Goal: Task Accomplishment & Management: Manage account settings

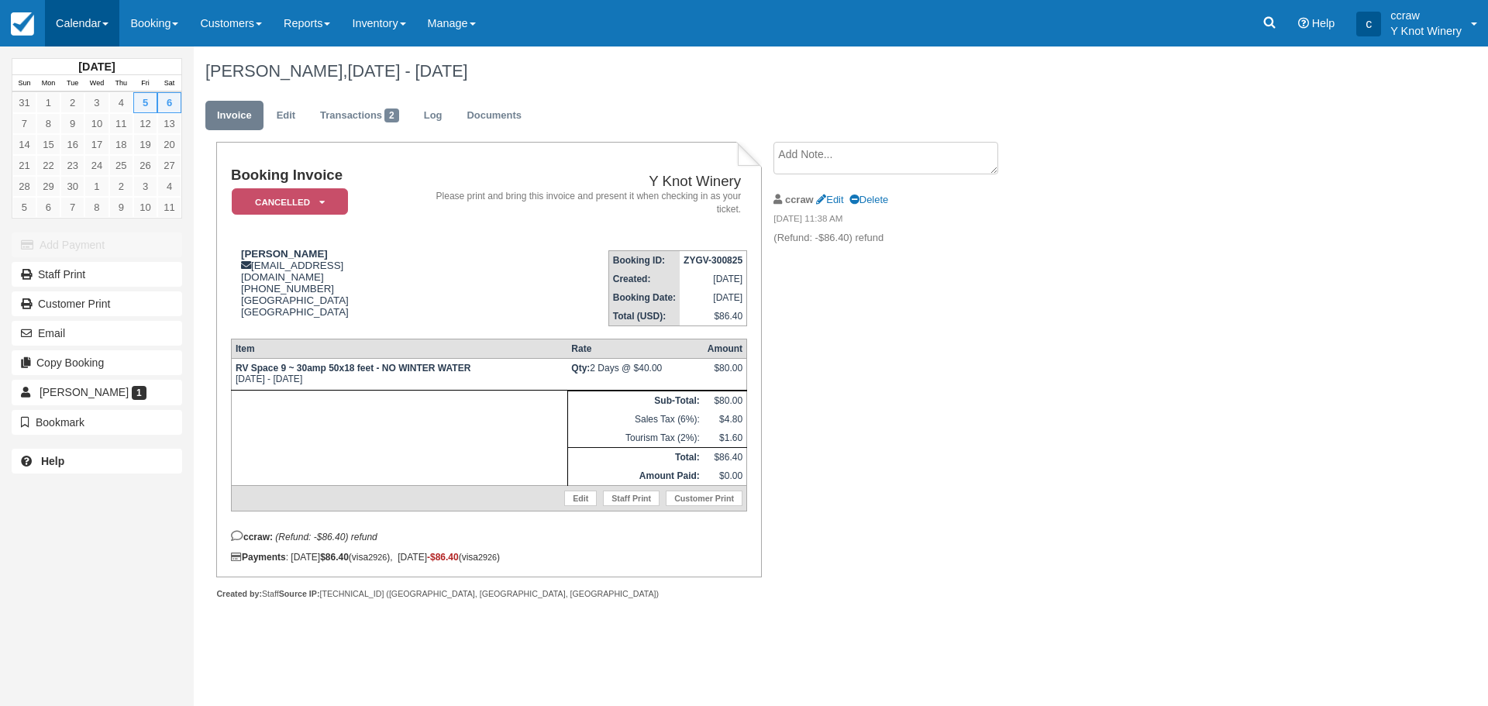
click at [60, 39] on link "Calendar" at bounding box center [82, 23] width 74 height 47
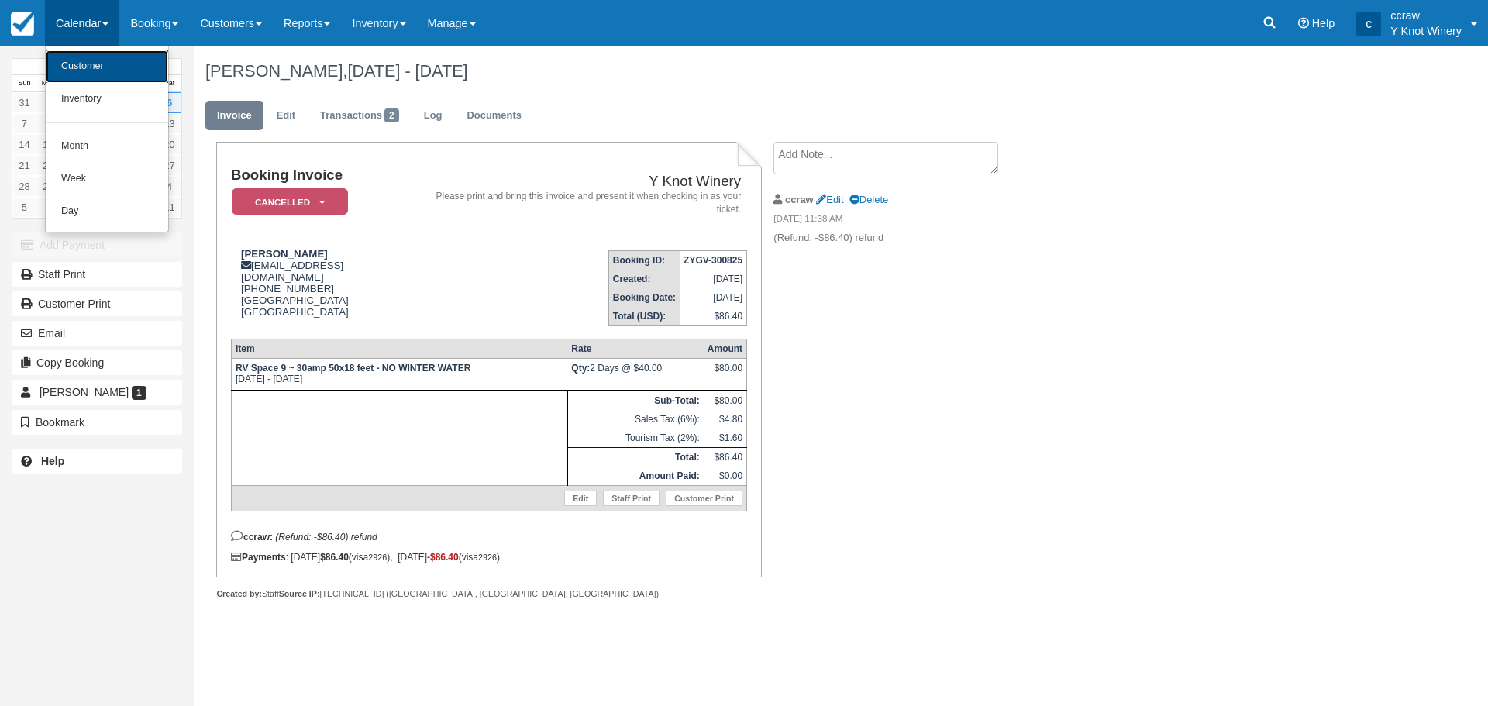
click at [64, 67] on link "Customer" at bounding box center [107, 66] width 122 height 33
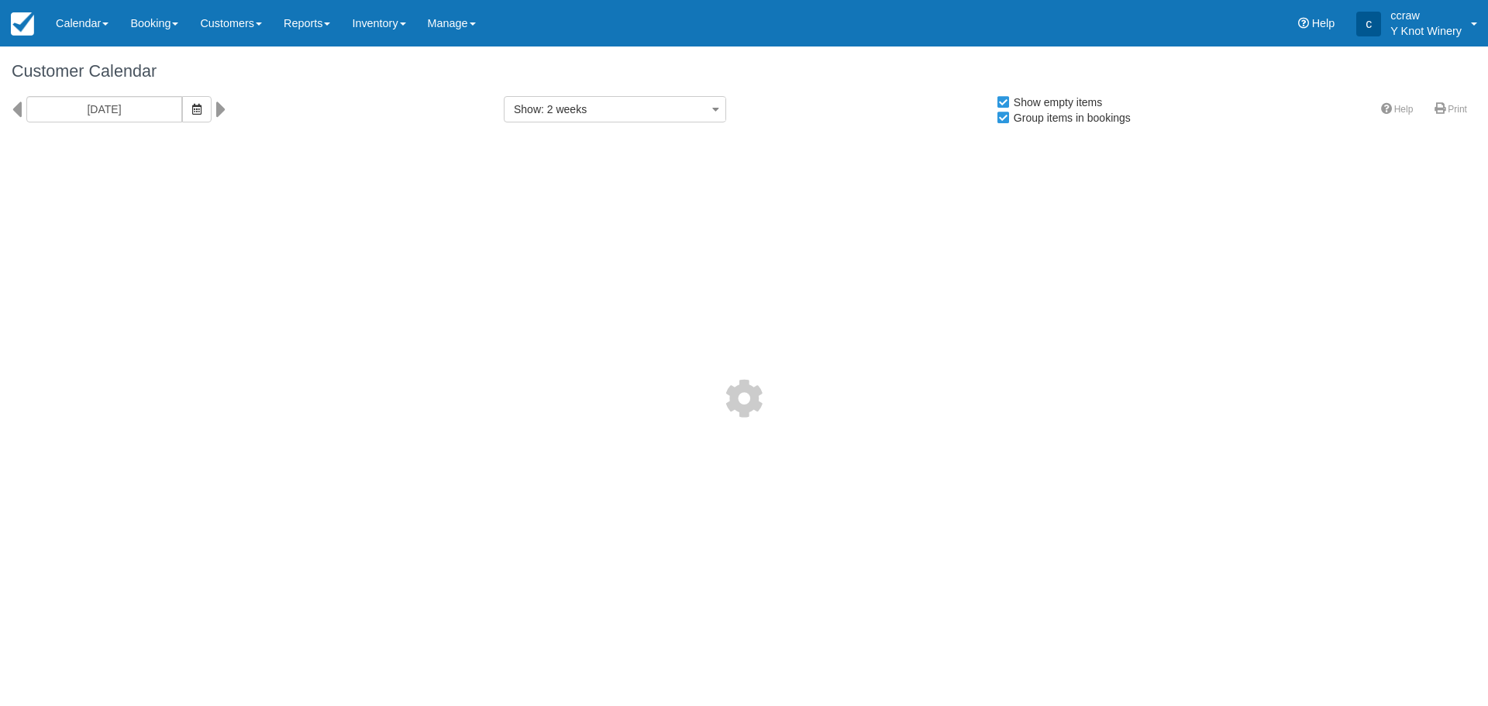
select select
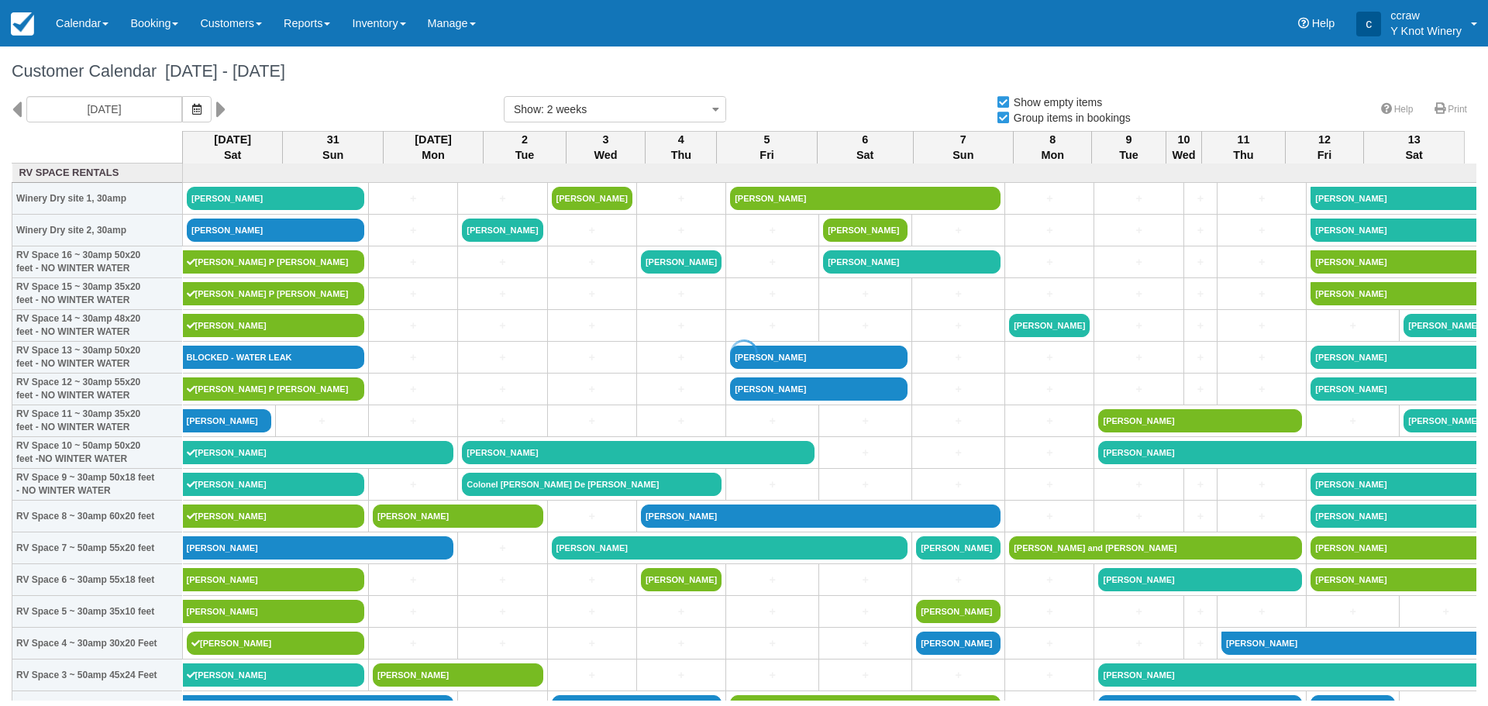
select select
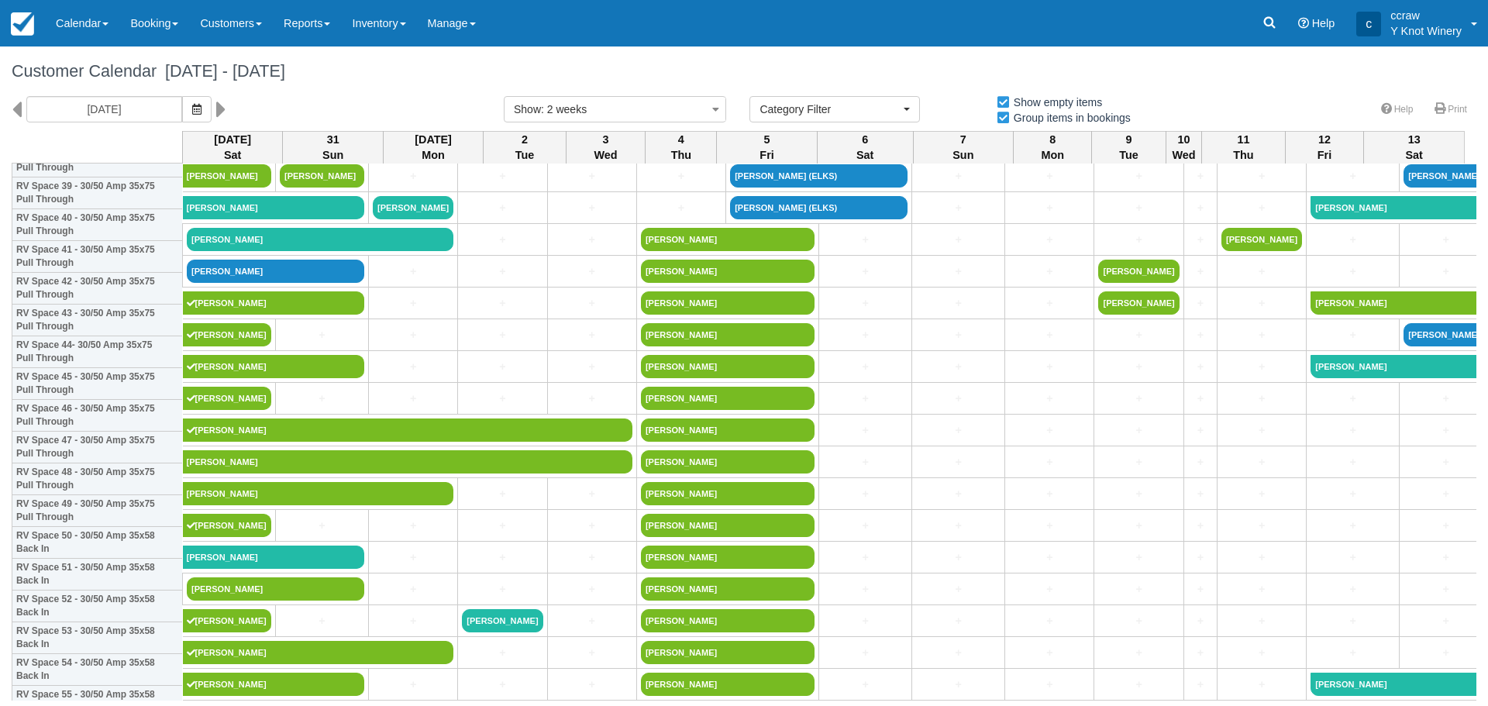
scroll to position [1318, 0]
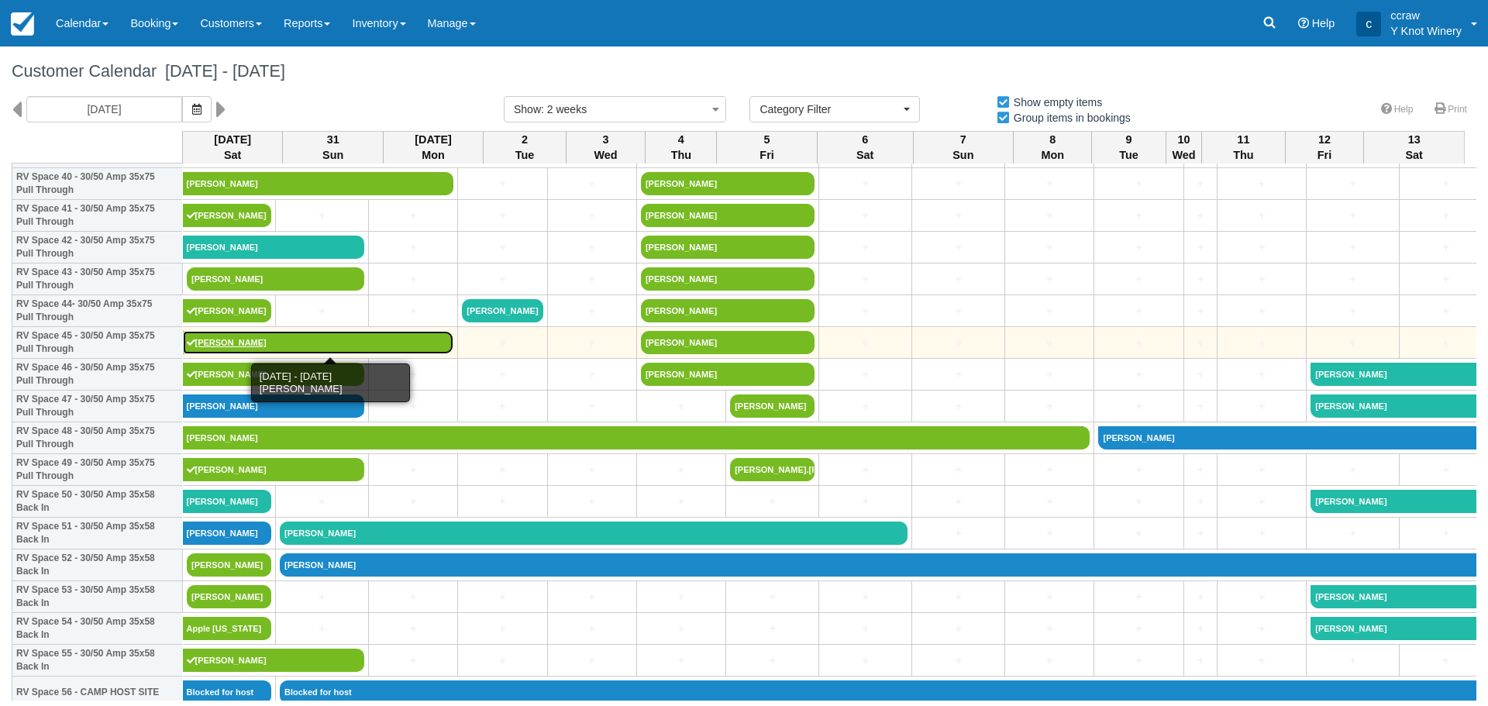
click at [216, 348] on link "[PERSON_NAME]" at bounding box center [318, 342] width 271 height 23
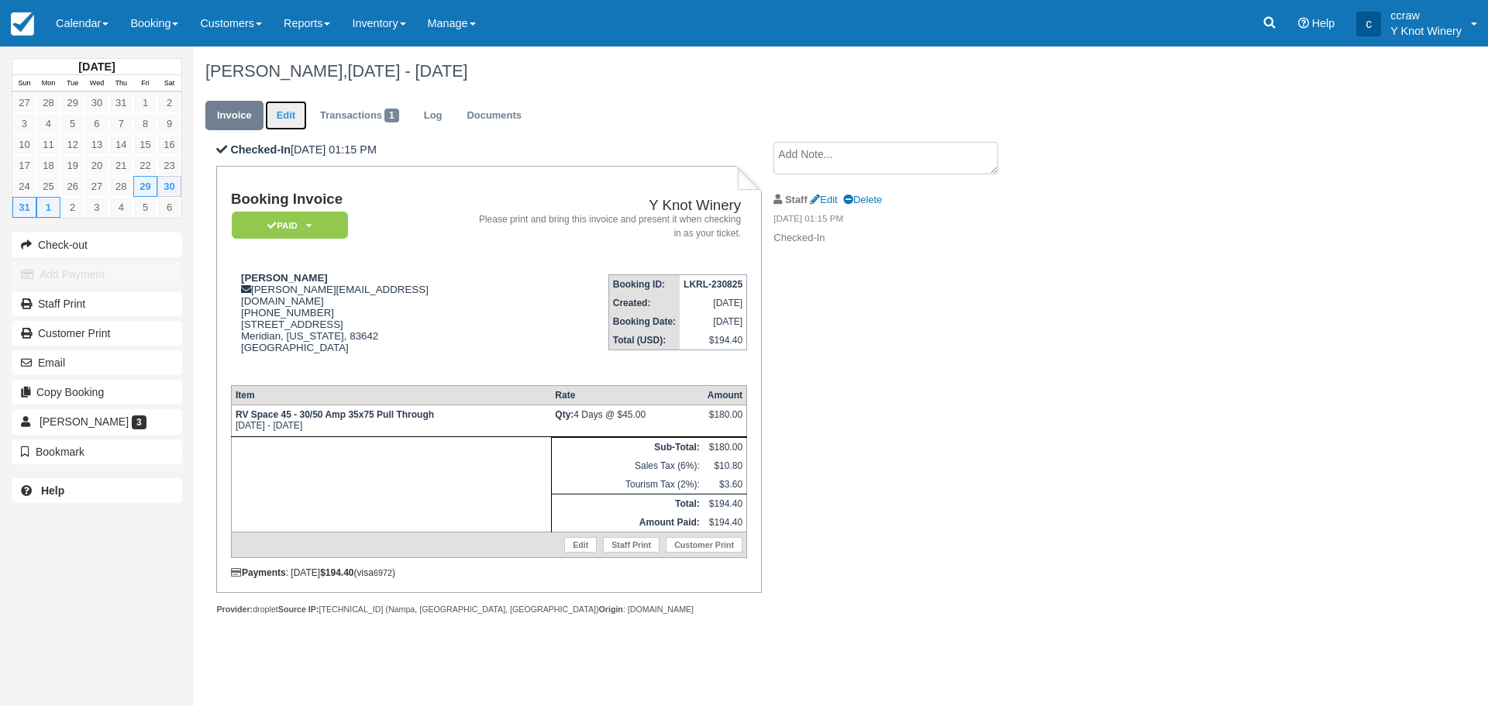
click at [287, 118] on link "Edit" at bounding box center [286, 116] width 42 height 30
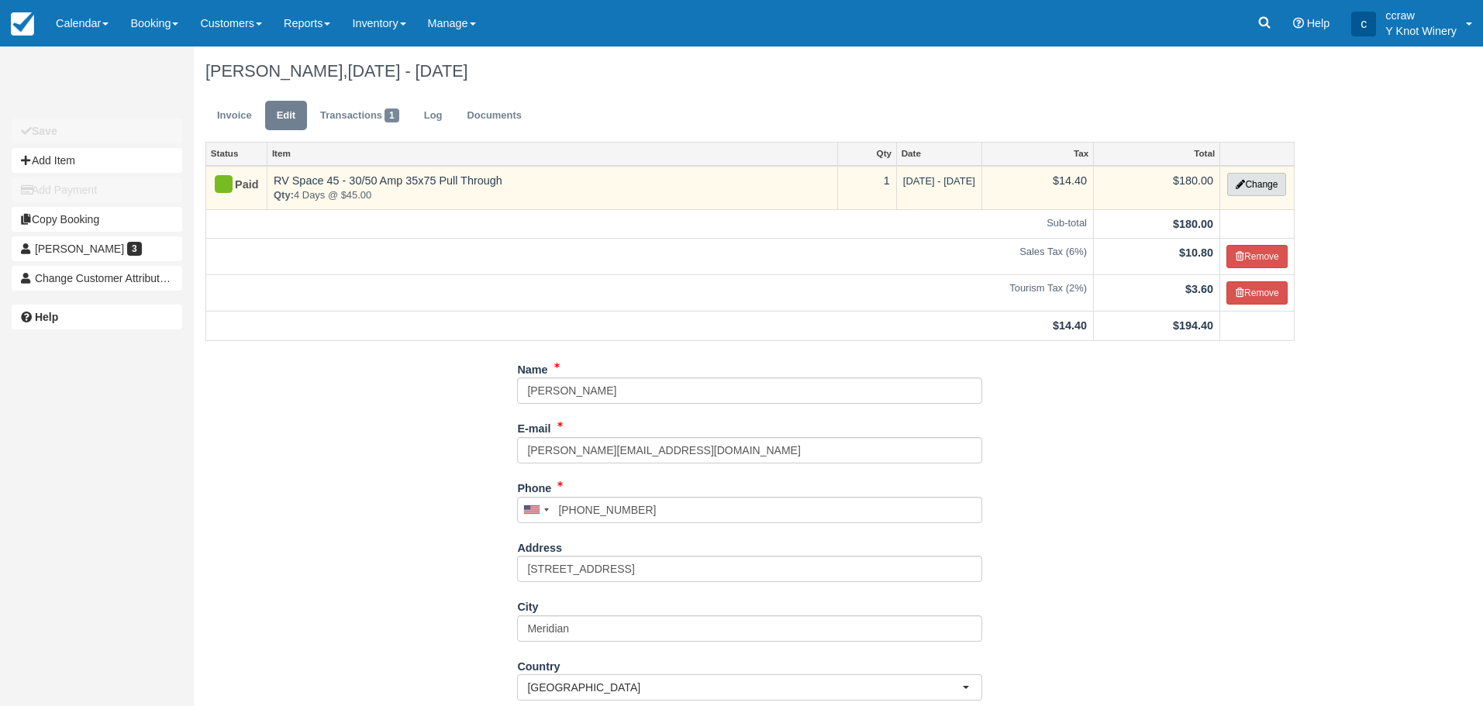
click at [1255, 181] on button "Change" at bounding box center [1256, 184] width 59 height 23
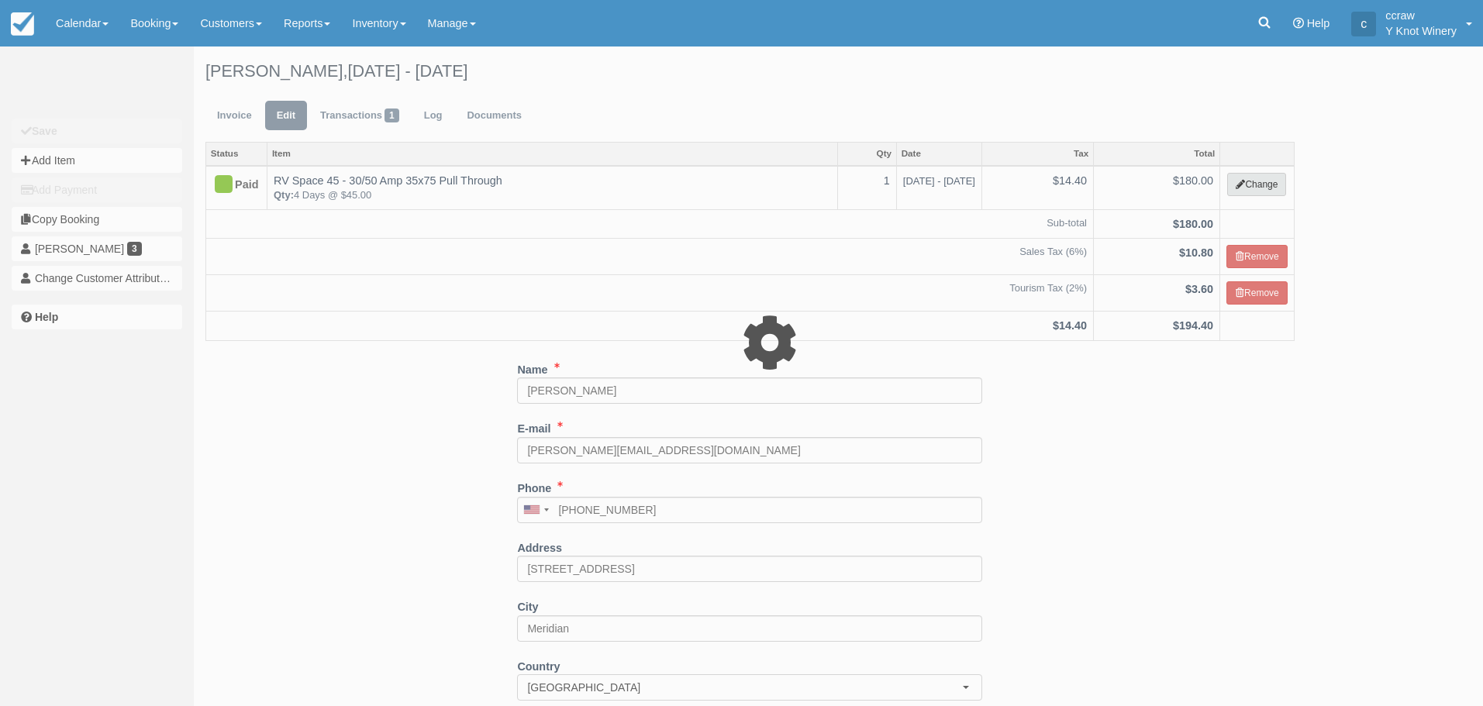
select select "3"
type input "180.00"
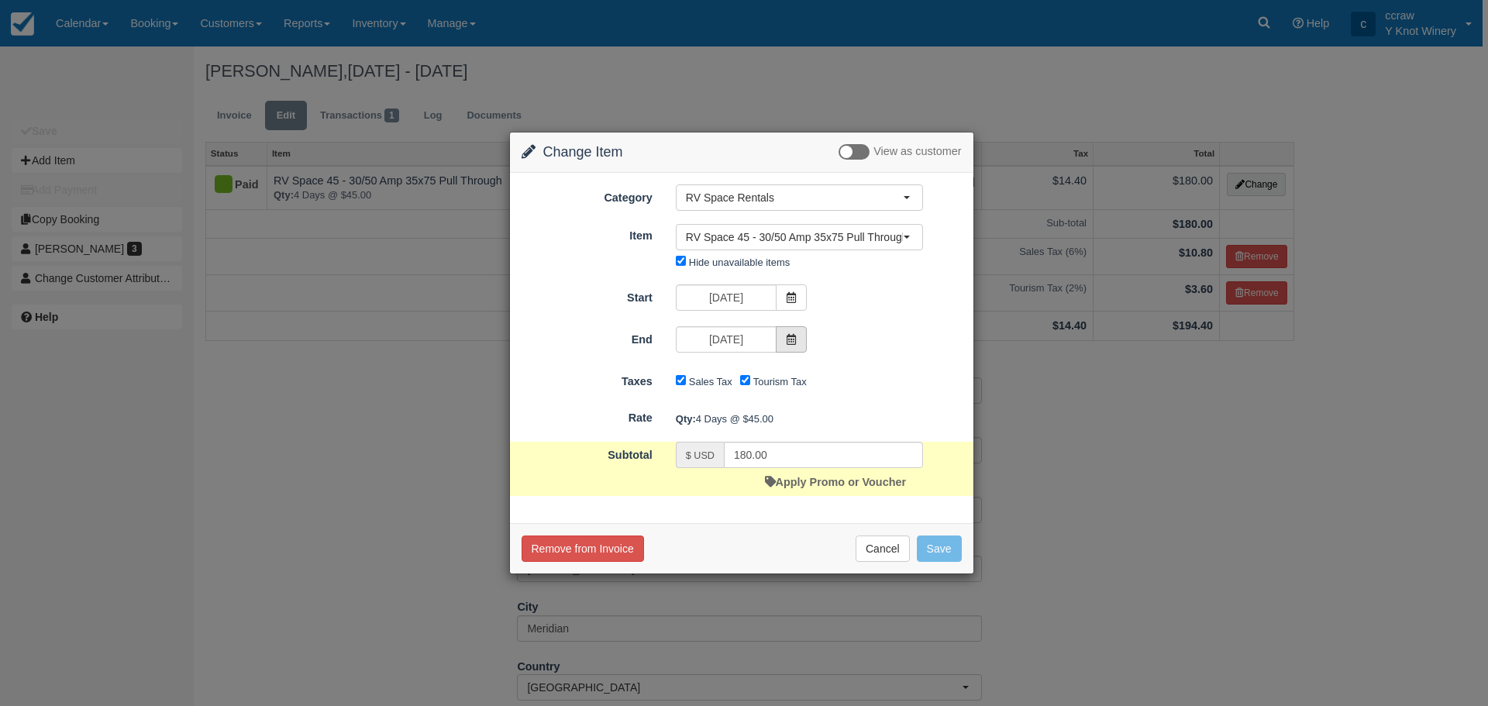
click at [788, 337] on icon at bounding box center [791, 339] width 11 height 11
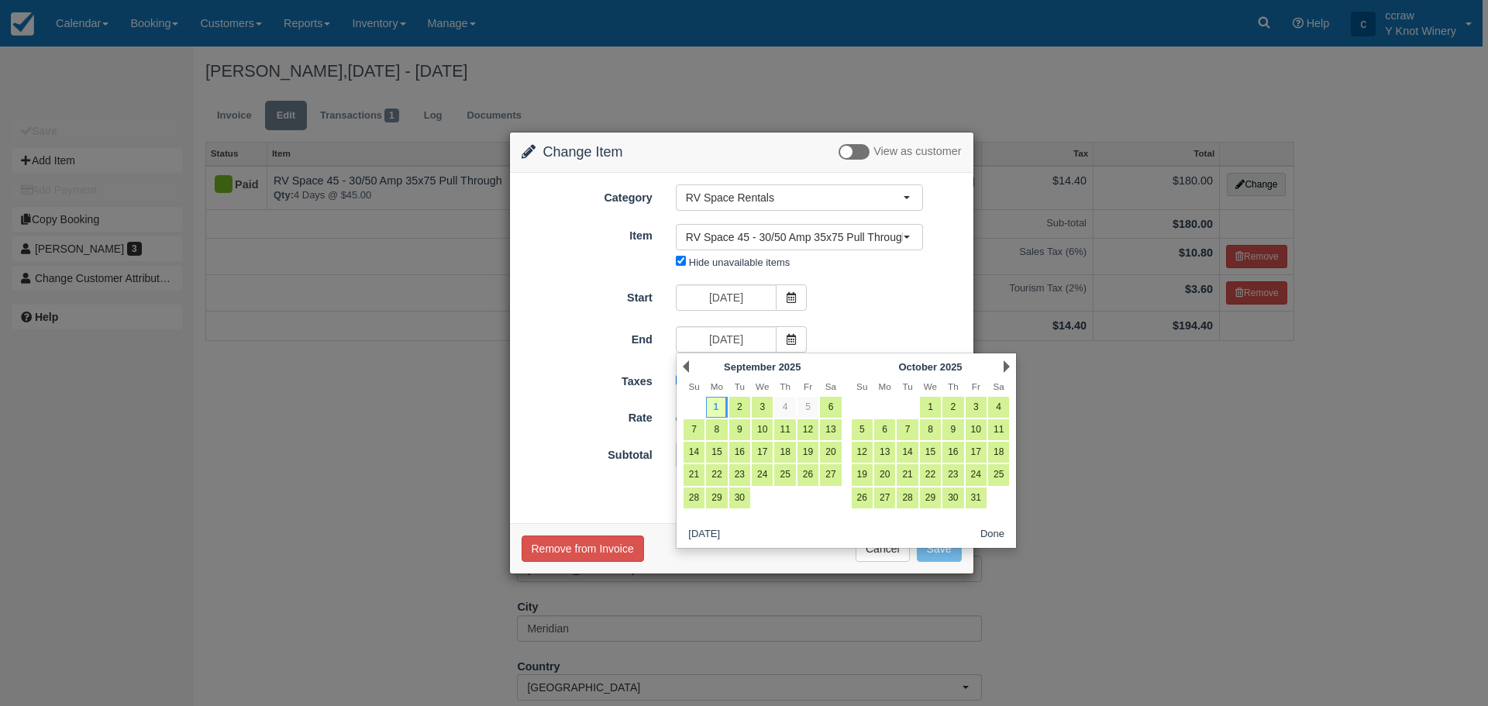
click at [682, 364] on div "Prev September 2025" at bounding box center [762, 367] width 168 height 22
click at [691, 370] on div "Prev September 2025" at bounding box center [762, 367] width 168 height 22
click at [685, 369] on link "Prev" at bounding box center [686, 366] width 6 height 12
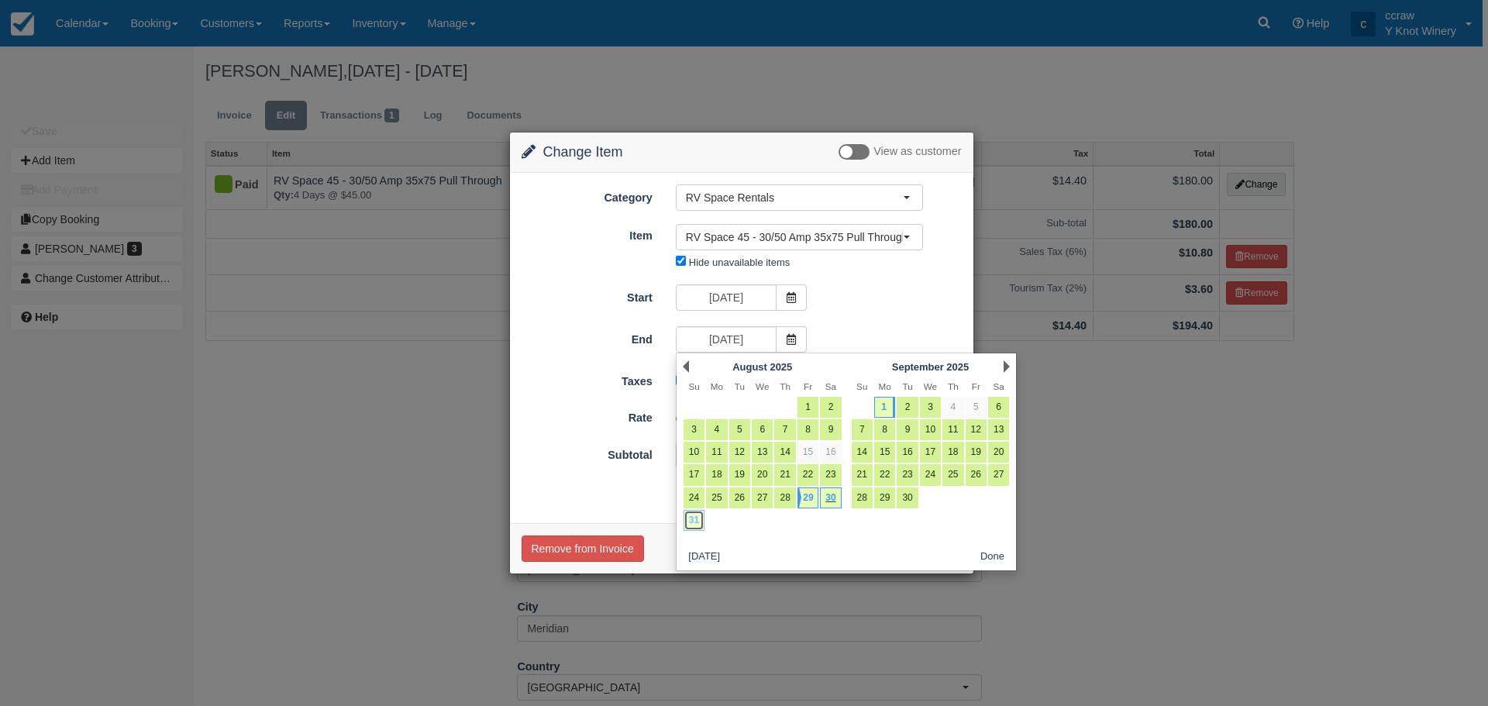
click at [698, 522] on link "31" at bounding box center [694, 520] width 21 height 21
type input "08/31/25"
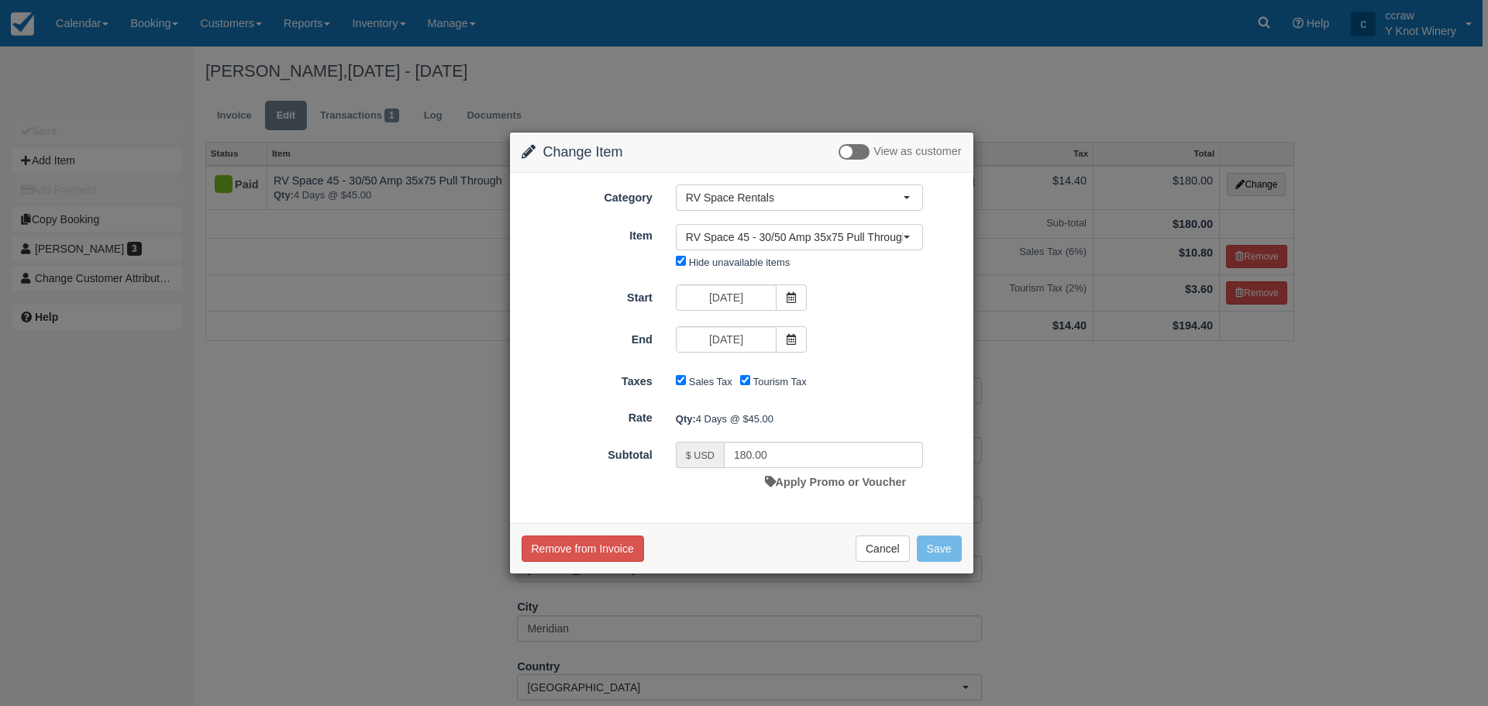
type input "135.00"
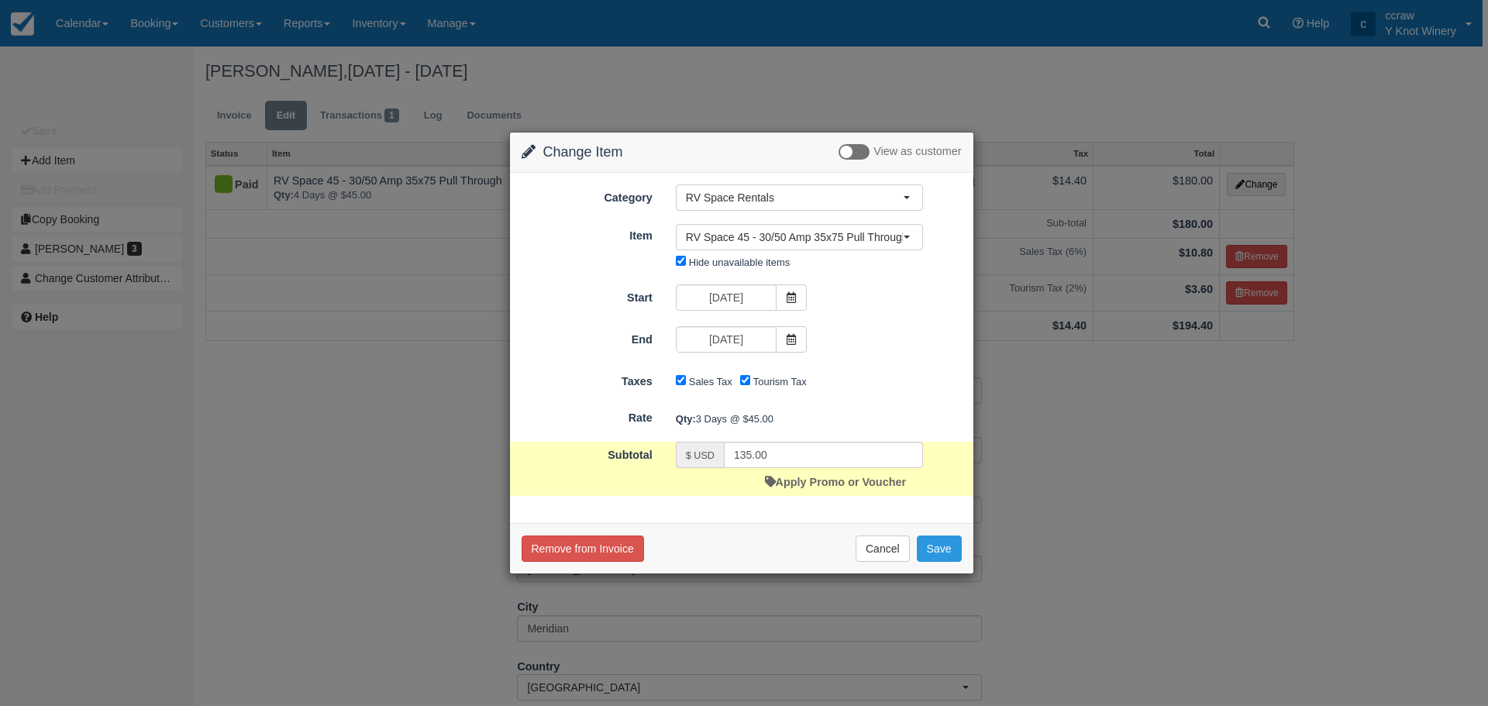
click at [863, 388] on div "Sales Tax Tourism Tax" at bounding box center [799, 382] width 271 height 25
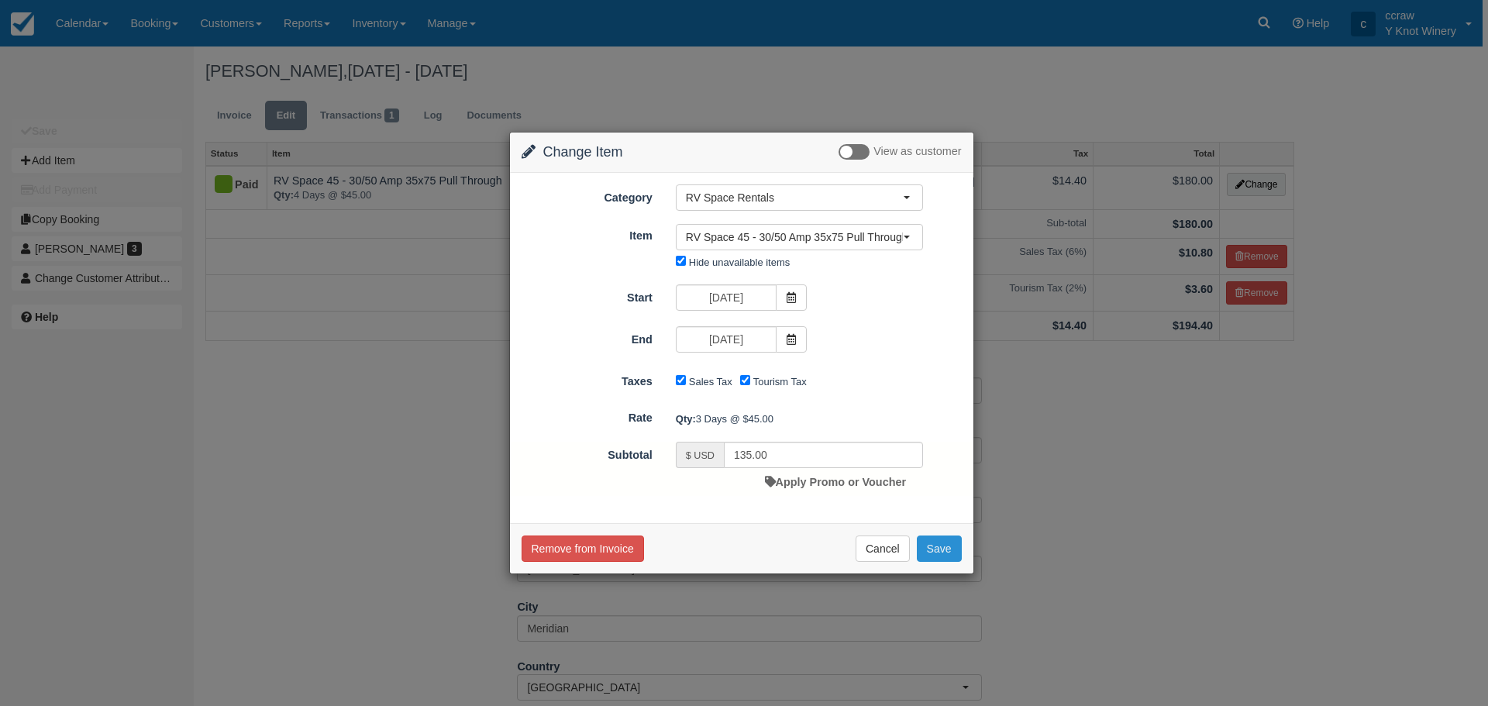
click at [926, 546] on button "Save" at bounding box center [939, 549] width 45 height 26
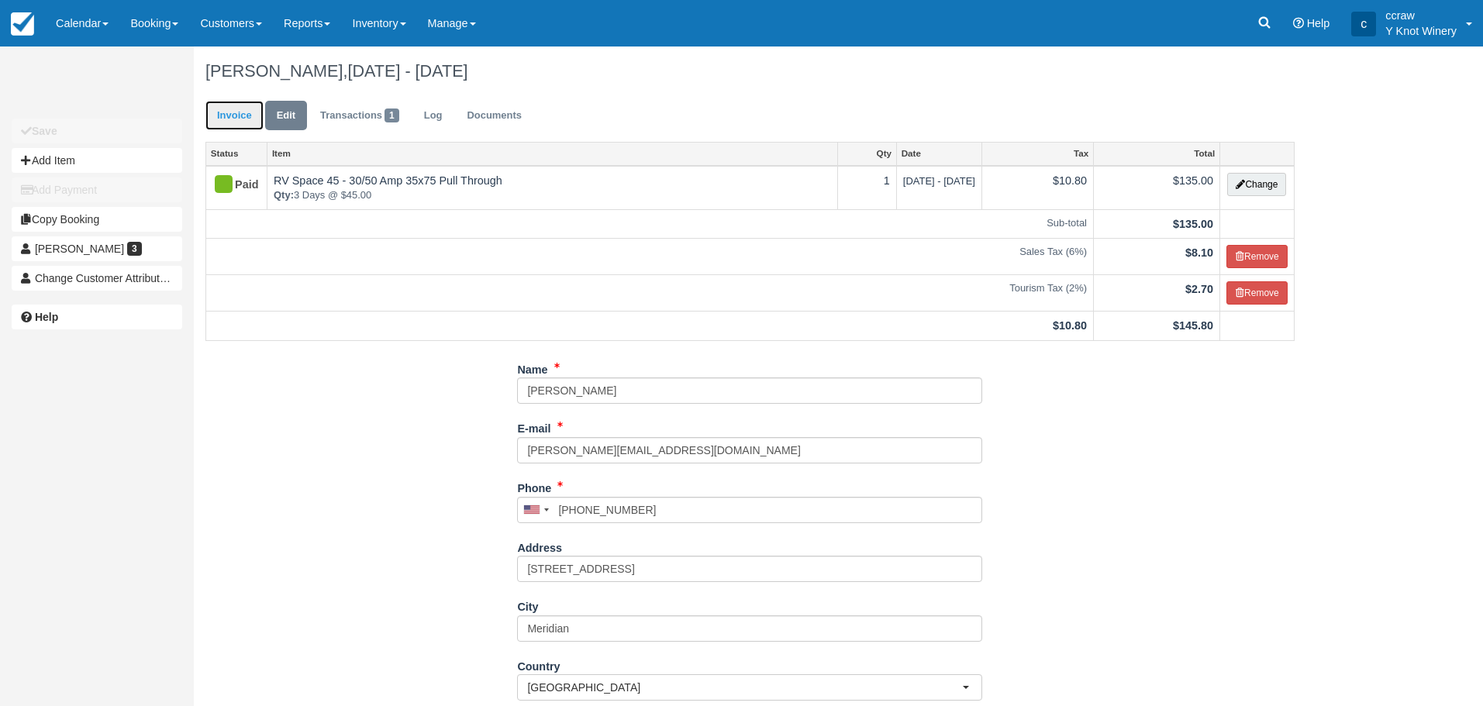
click at [231, 112] on link "Invoice" at bounding box center [234, 116] width 58 height 30
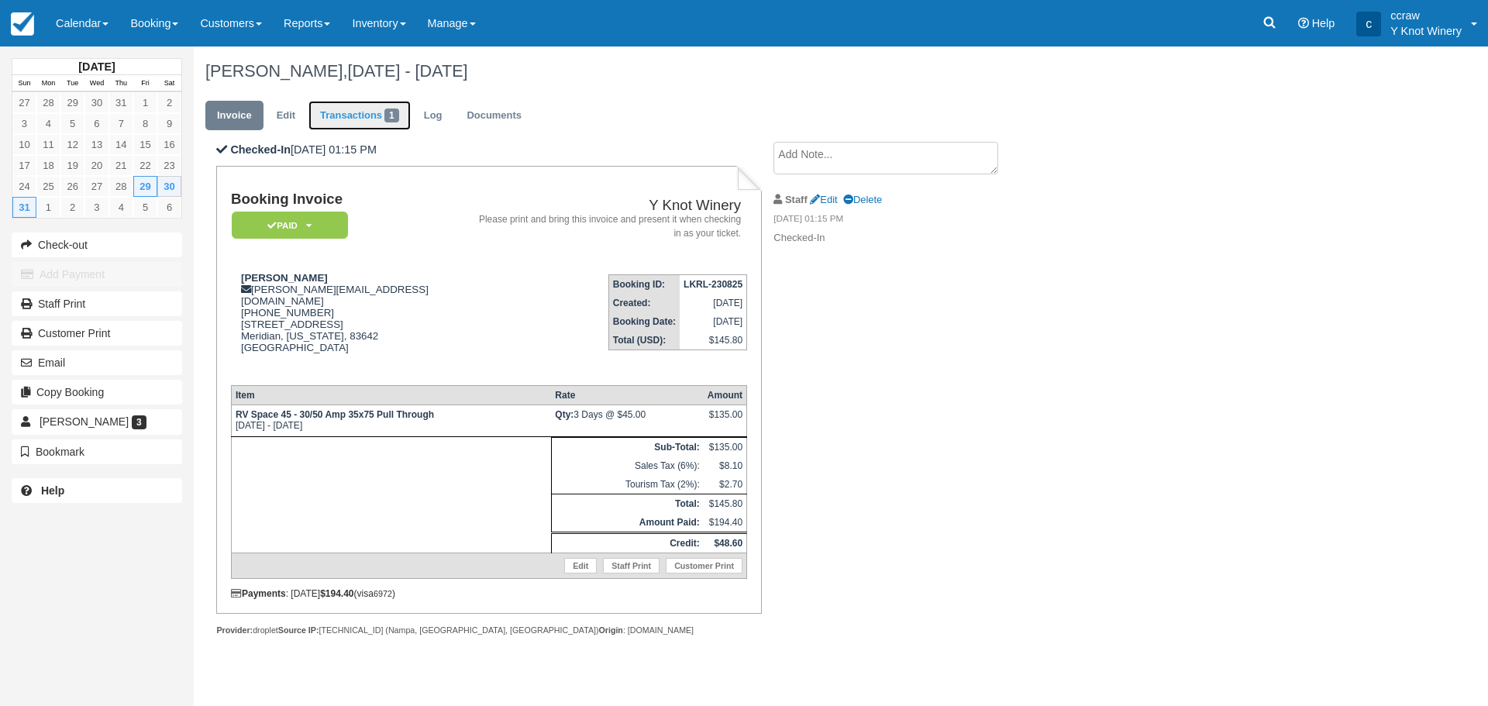
click at [366, 121] on link "Transactions 1" at bounding box center [359, 116] width 102 height 30
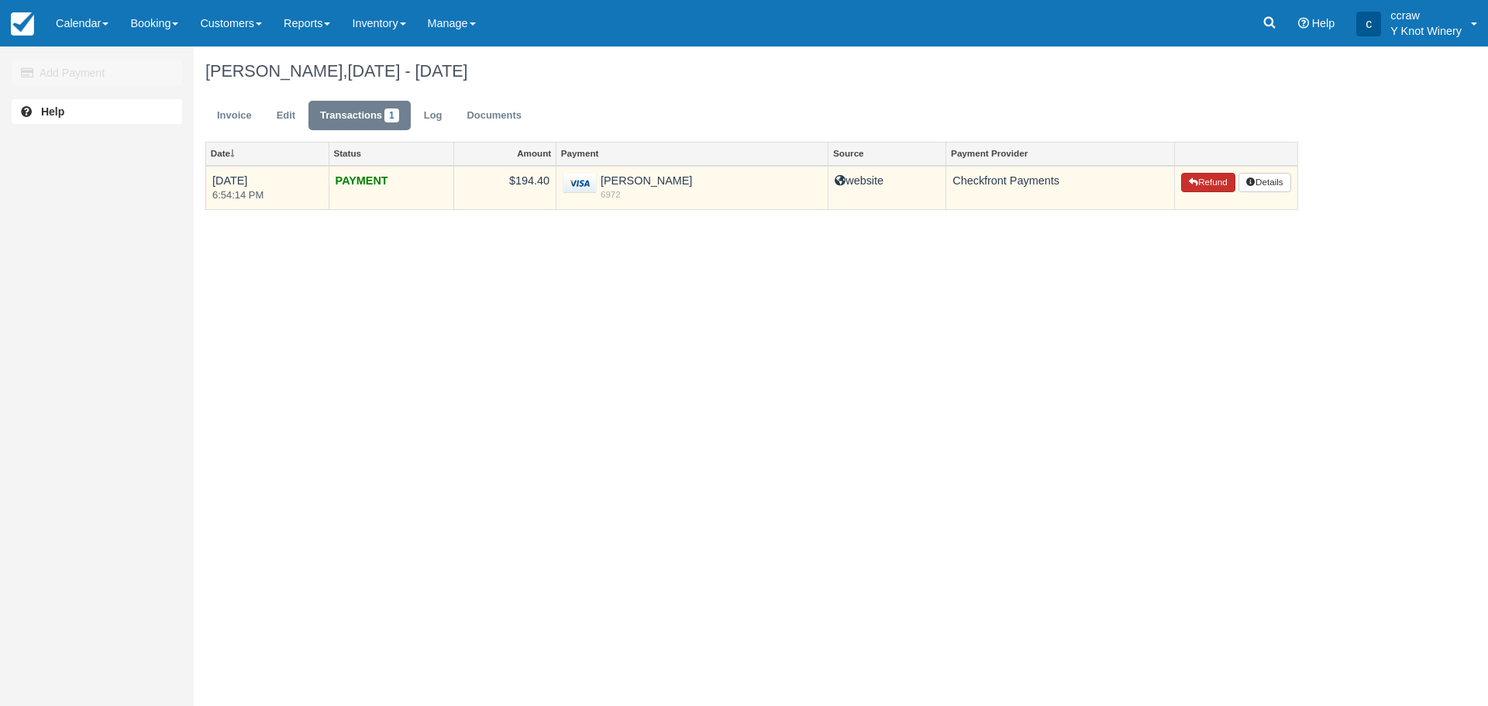
click at [1194, 183] on button "Refund" at bounding box center [1208, 183] width 54 height 20
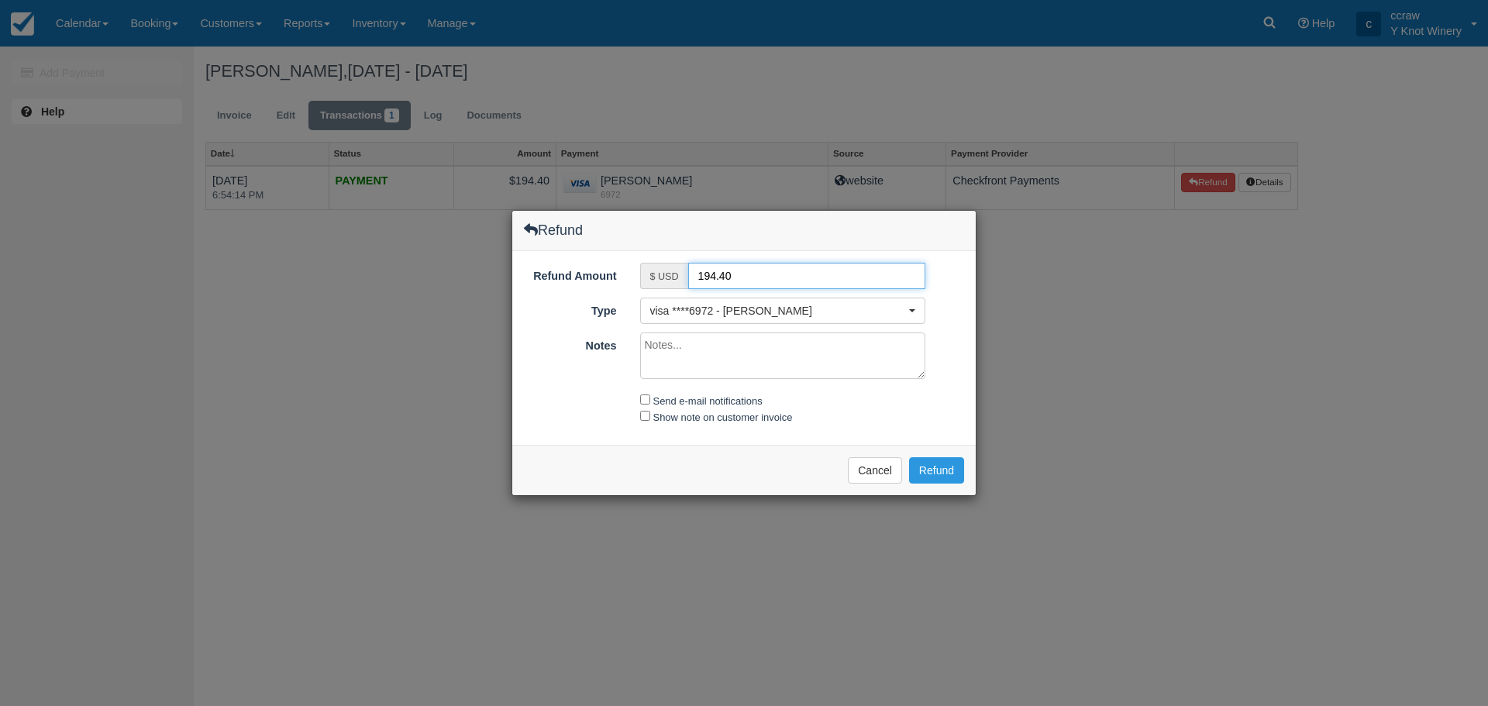
drag, startPoint x: 749, startPoint y: 271, endPoint x: 663, endPoint y: 273, distance: 85.3
click at [663, 273] on div "$ USD 194.40" at bounding box center [783, 276] width 286 height 26
type input "48.60"
click at [670, 344] on textarea "Notes" at bounding box center [783, 356] width 286 height 47
type textarea "refunded 1 night"
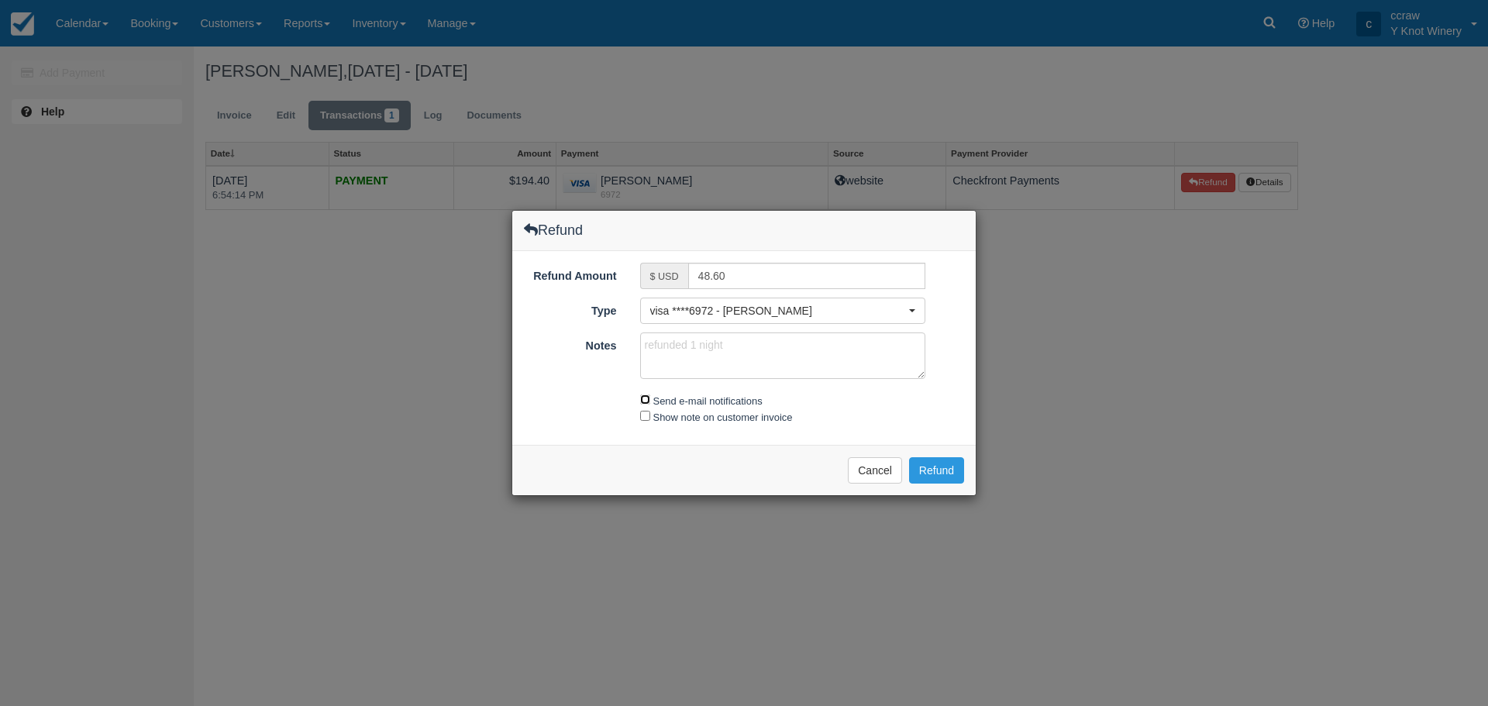
click at [643, 400] on input "Send e-mail notifications" at bounding box center [645, 400] width 10 height 10
checkbox input "true"
click at [644, 416] on input "Show note on customer invoice" at bounding box center [645, 416] width 10 height 10
checkbox input "true"
click at [929, 475] on button "Refund" at bounding box center [936, 470] width 55 height 26
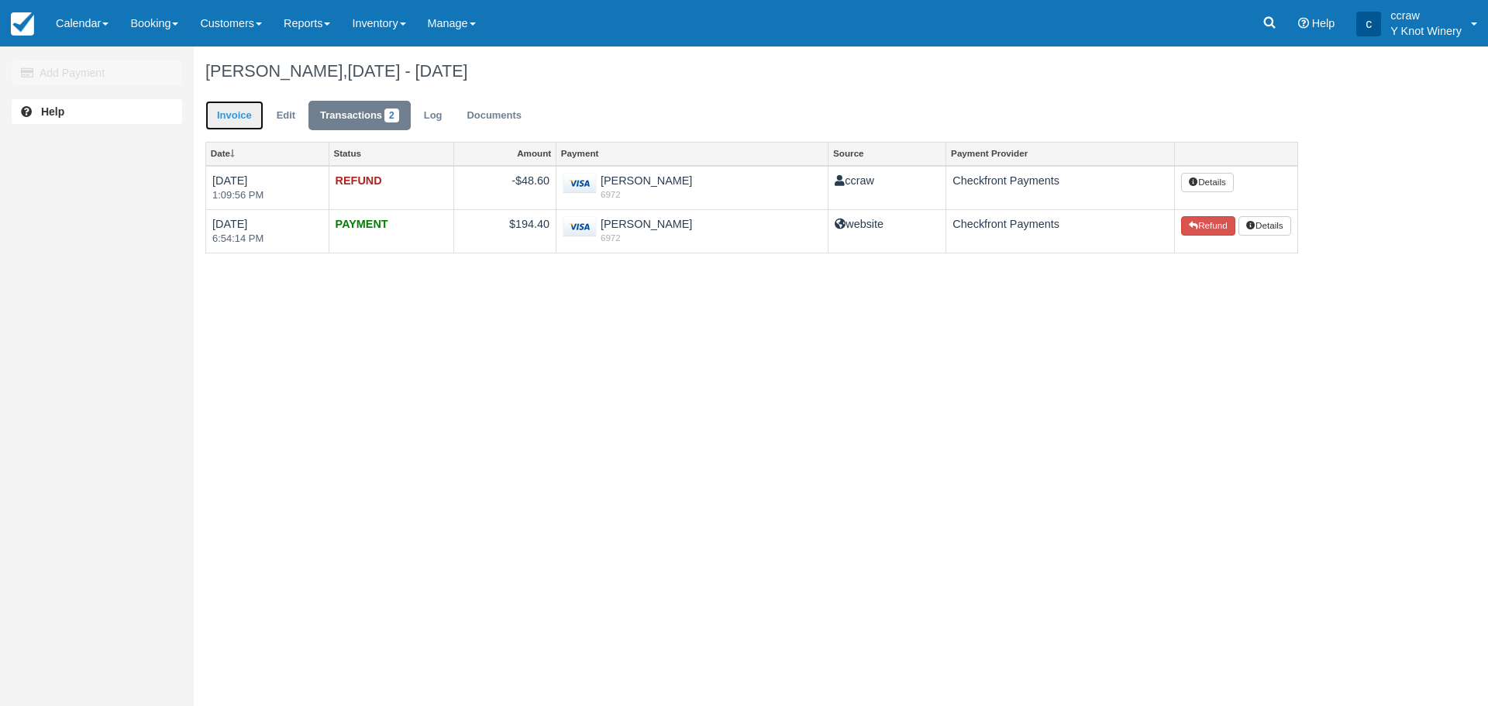
click at [240, 117] on link "Invoice" at bounding box center [234, 116] width 58 height 30
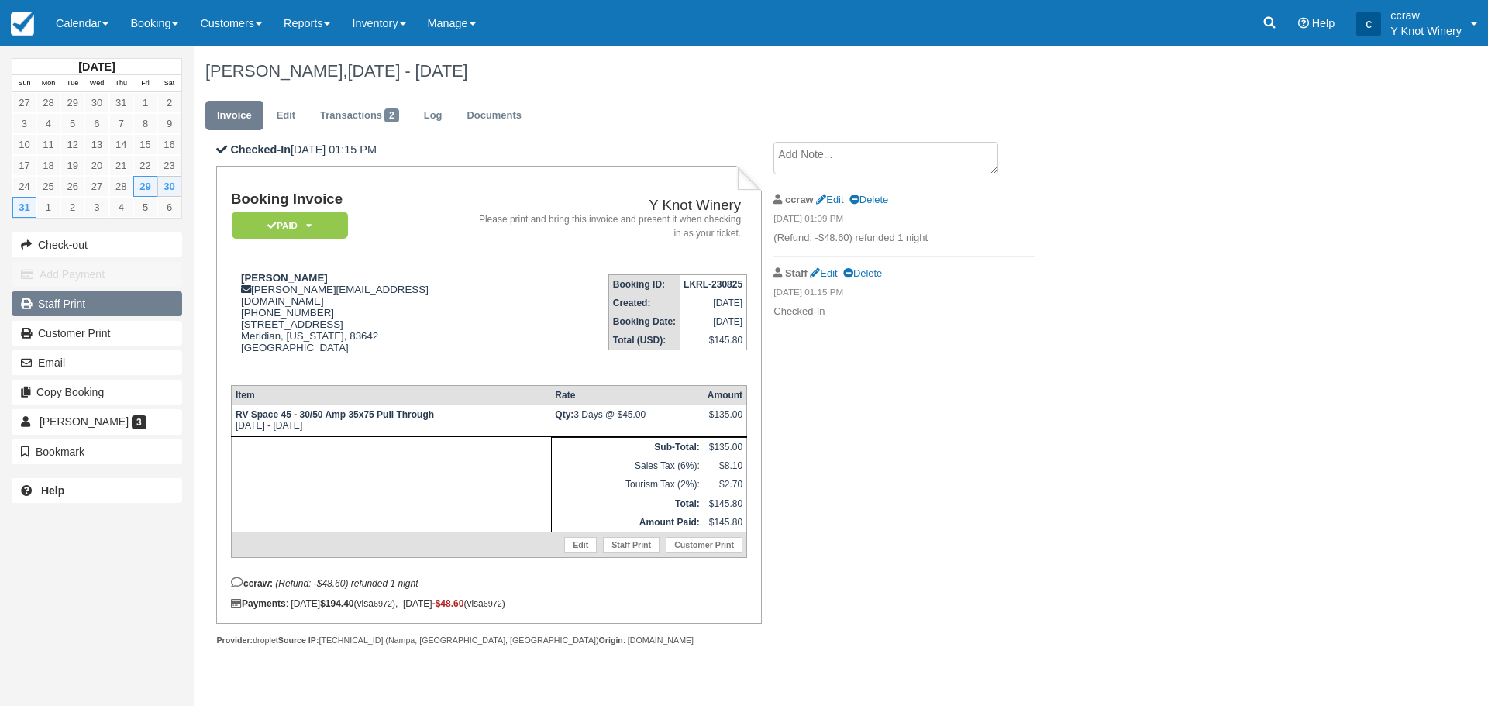
click at [137, 301] on link "Staff Print" at bounding box center [97, 303] width 171 height 25
